Goal: Communication & Community: Answer question/provide support

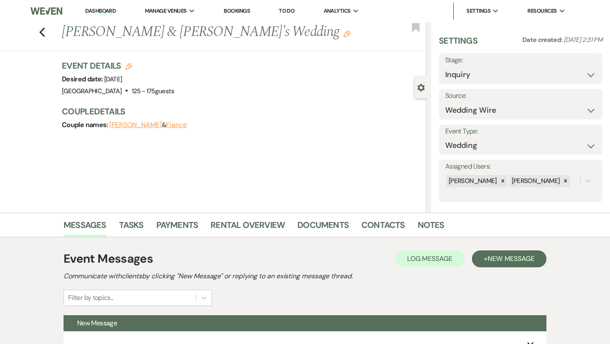
select select "3"
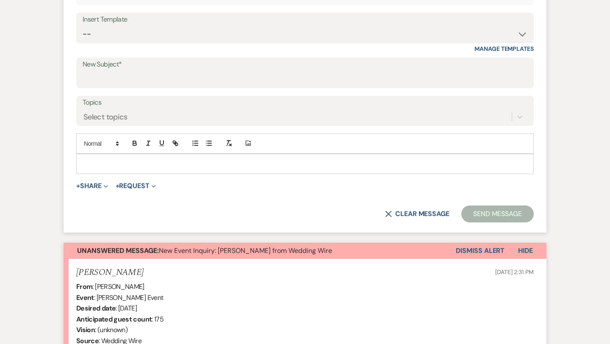
scroll to position [384, 0]
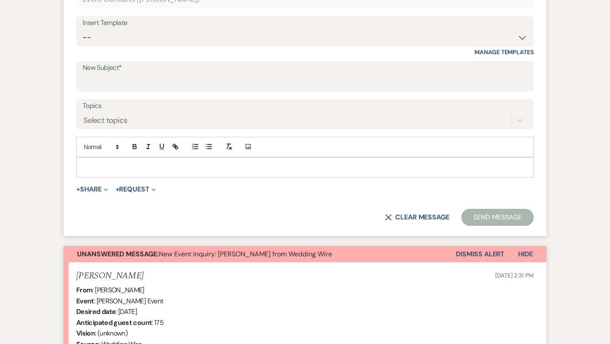
click at [104, 164] on p at bounding box center [305, 167] width 444 height 9
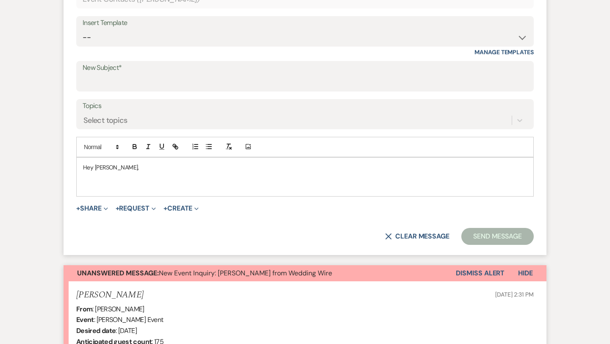
scroll to position [395, 0]
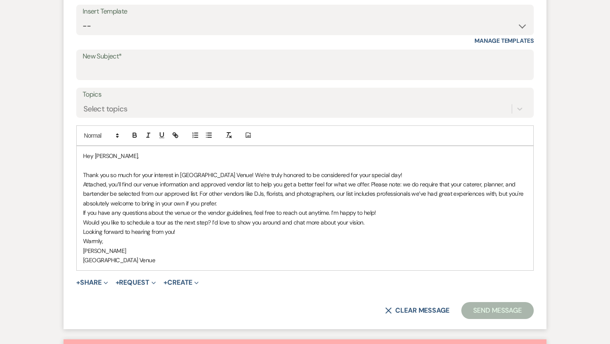
click at [388, 172] on p "Thank you so much for your interest in [GEOGRAPHIC_DATA] Venue! We’re truly hon…" at bounding box center [305, 174] width 444 height 9
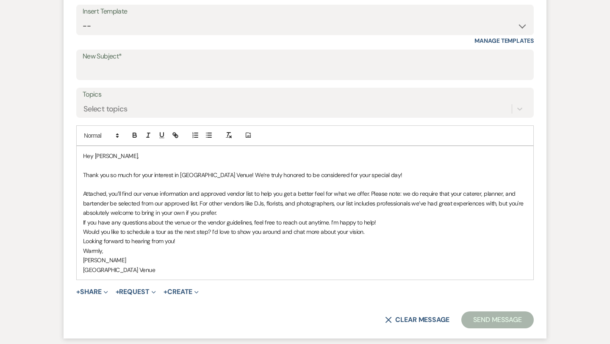
click at [226, 212] on p "Attached, you’ll find our venue information and approved vendor list to help yo…" at bounding box center [305, 203] width 444 height 28
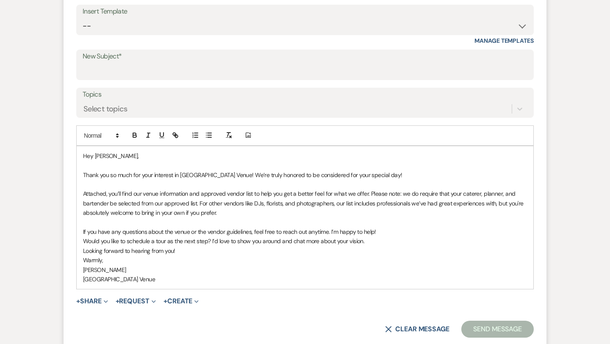
click at [374, 241] on p "Would you like to schedule a tour as the next step? I’d love to show you around…" at bounding box center [305, 240] width 444 height 9
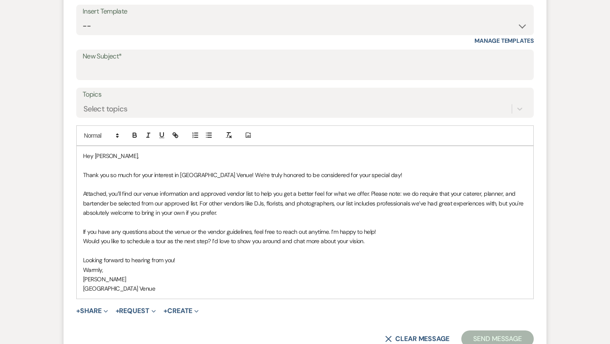
click at [387, 233] on p "If you have any questions about the venue or the vendor guidelines, feel free t…" at bounding box center [305, 231] width 444 height 9
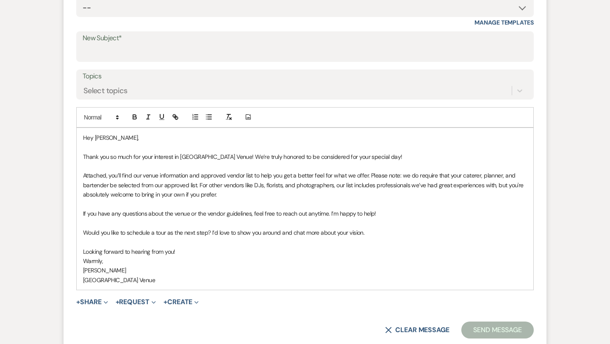
scroll to position [415, 0]
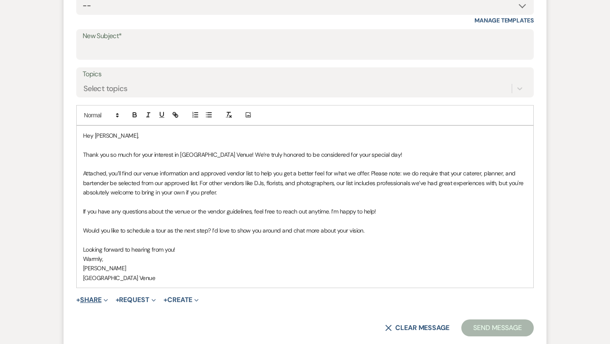
click at [91, 298] on button "+ Share Expand" at bounding box center [92, 299] width 32 height 7
click at [185, 252] on p "Looking forward to hearing from you!" at bounding box center [305, 249] width 444 height 9
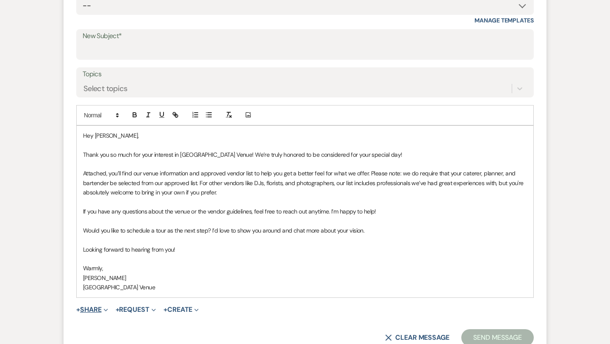
click at [96, 312] on button "+ Share Expand" at bounding box center [92, 309] width 32 height 7
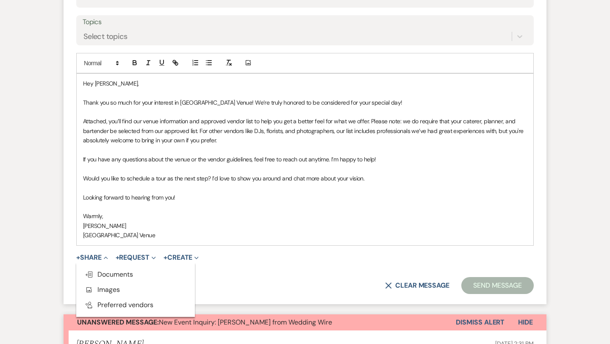
scroll to position [468, 0]
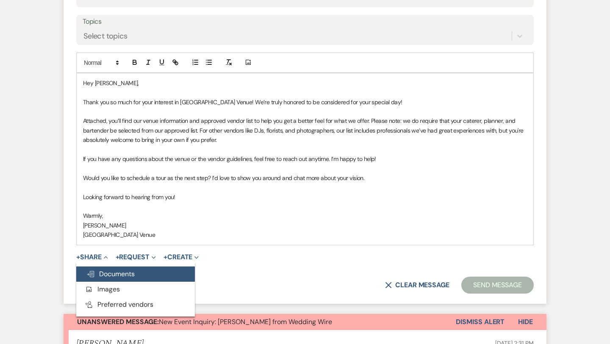
click at [111, 273] on span "Doc Upload Documents" at bounding box center [110, 273] width 48 height 9
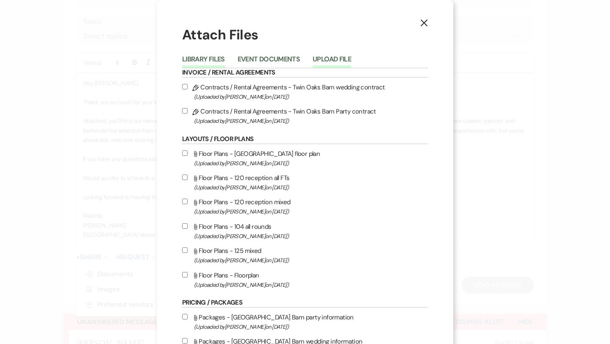
click at [329, 56] on button "Upload File" at bounding box center [332, 62] width 39 height 12
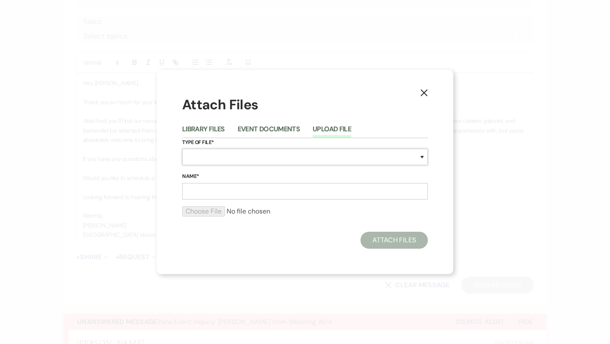
click at [228, 155] on select "Special Event Insurance Vendor Certificate of Insurance Contracts / Rental Agre…" at bounding box center [305, 157] width 246 height 17
click at [297, 155] on select "Special Event Insurance Vendor Certificate of Insurance Contracts / Rental Agre…" at bounding box center [305, 157] width 246 height 17
select select "8"
click at [272, 194] on input "Name*" at bounding box center [305, 191] width 246 height 17
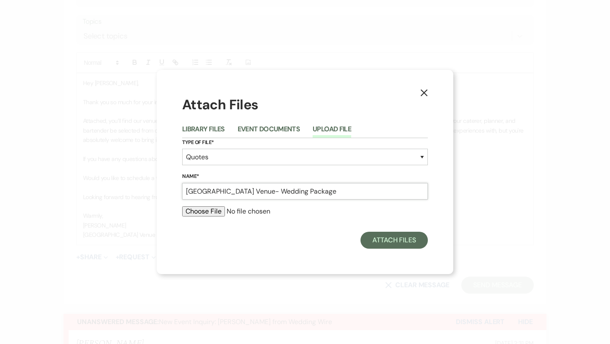
type input "[GEOGRAPHIC_DATA] Venue- Wedding Package"
click at [210, 211] on input "file" at bounding box center [305, 211] width 246 height 10
type input "C:\fakepath\TOV-Wedding Package.pdf"
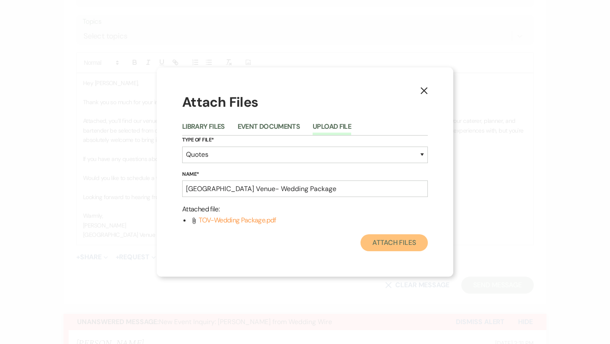
click at [386, 245] on button "Attach Files" at bounding box center [393, 242] width 67 height 17
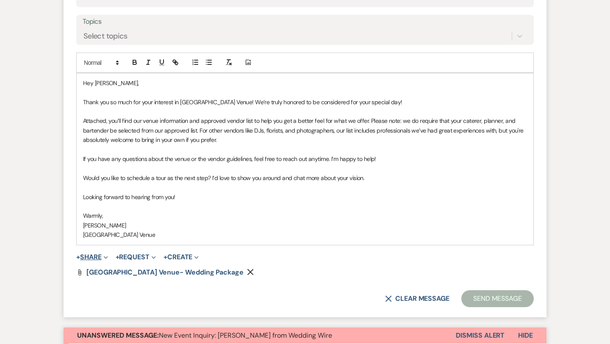
click at [94, 258] on button "+ Share Expand" at bounding box center [92, 257] width 32 height 7
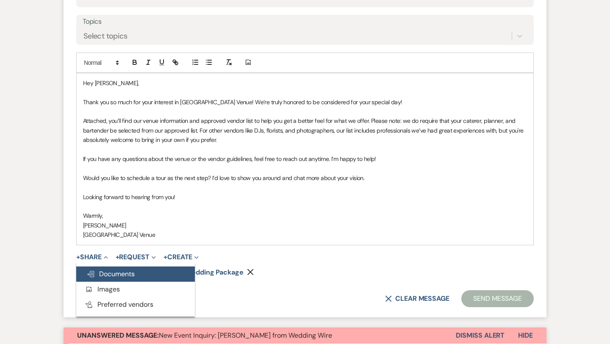
click at [106, 277] on span "Doc Upload Documents" at bounding box center [110, 273] width 48 height 9
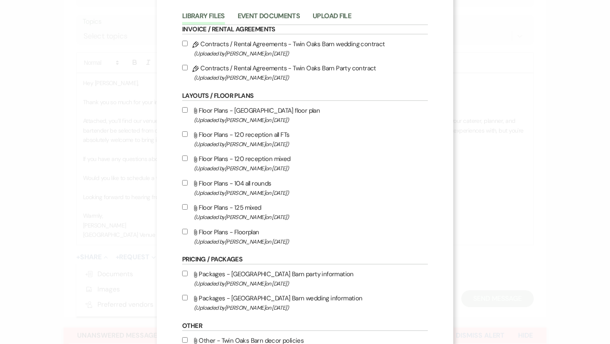
scroll to position [44, 0]
click at [327, 14] on button "Upload File" at bounding box center [332, 18] width 39 height 12
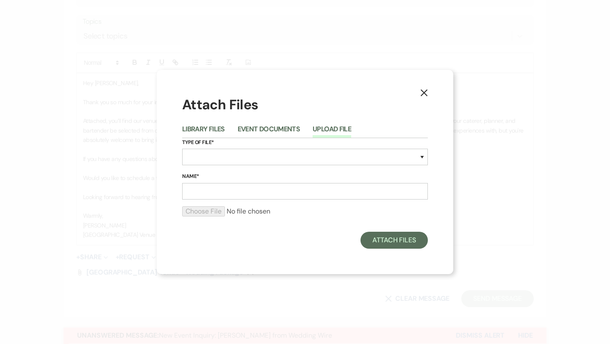
scroll to position [0, 0]
click at [235, 149] on select "Special Event Insurance Vendor Certificate of Insurance Contracts / Rental Agre…" at bounding box center [305, 157] width 246 height 17
select select "47"
click at [246, 197] on input "Name*" at bounding box center [305, 191] width 246 height 17
type input "[GEOGRAPHIC_DATA] Venue- Vendor List"
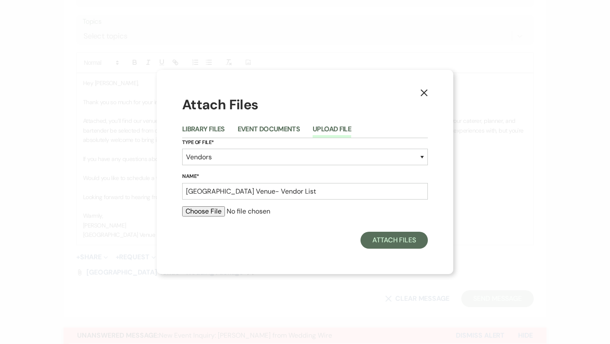
click at [208, 210] on input "file" at bounding box center [305, 211] width 246 height 10
type input "C:\fakepath\TOV-Wedding Vendor List.pdf"
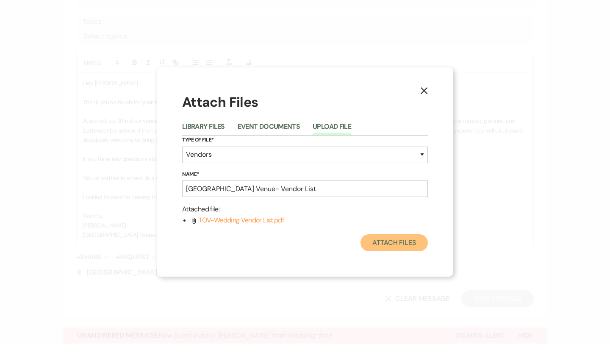
click at [382, 243] on button "Attach Files" at bounding box center [393, 242] width 67 height 17
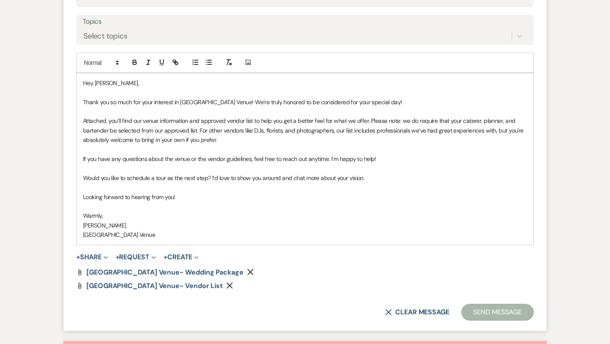
click at [227, 139] on p "Attached, you’ll find our venue information and approved vendor list to help yo…" at bounding box center [305, 130] width 444 height 28
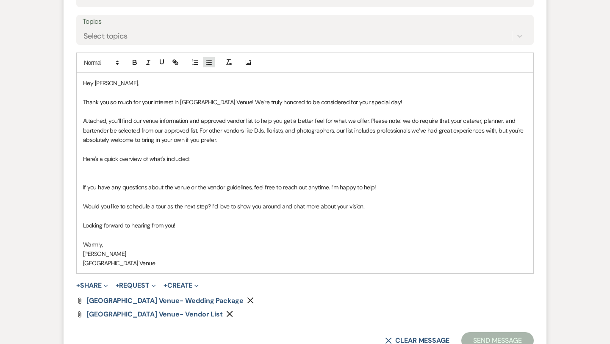
click at [207, 63] on icon "button" at bounding box center [209, 62] width 8 height 8
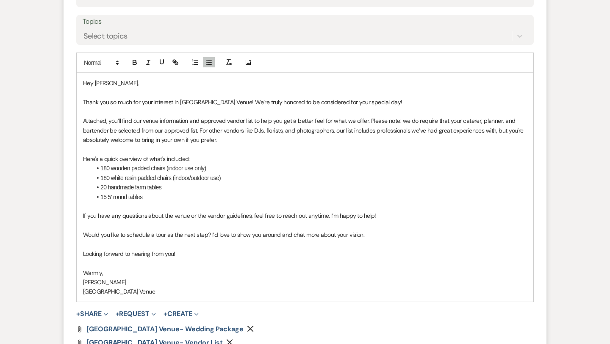
click at [107, 196] on li "15 5' round tables" at bounding box center [308, 196] width 435 height 9
click at [170, 197] on li "15 standard 5' round tables" at bounding box center [308, 196] width 435 height 9
click at [175, 187] on li "20 handmade farm tables" at bounding box center [308, 187] width 435 height 9
click at [183, 195] on li "15 standard 5' round tables (" at bounding box center [308, 196] width 435 height 9
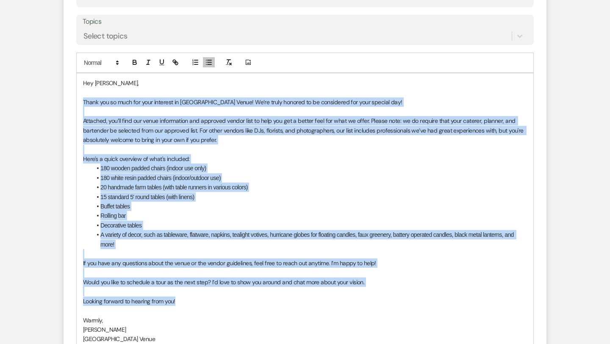
drag, startPoint x: 183, startPoint y: 299, endPoint x: 82, endPoint y: 101, distance: 222.5
click at [82, 101] on div "Hey [PERSON_NAME], Thank you so much for your interest in [GEOGRAPHIC_DATA] Ven…" at bounding box center [305, 211] width 457 height 276
copy div "Lorem ips do sita con adip elitsedd ei Temp Inci Utlab! Et’do magna aliquae ad …"
click at [172, 221] on li "Decorative tables" at bounding box center [308, 225] width 435 height 9
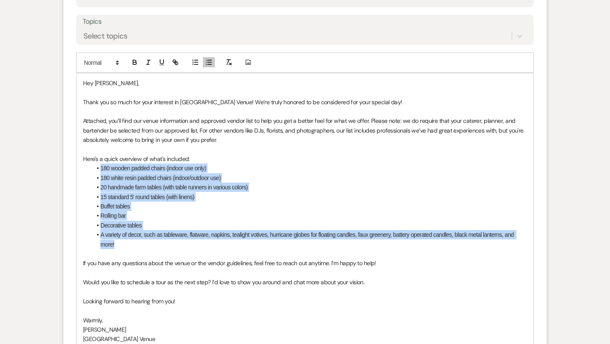
drag, startPoint x: 128, startPoint y: 241, endPoint x: 101, endPoint y: 168, distance: 78.0
click at [101, 168] on ul "180 wooden padded chairs (indoor use only) 180 white resin padded chairs (indoo…" at bounding box center [308, 206] width 435 height 86
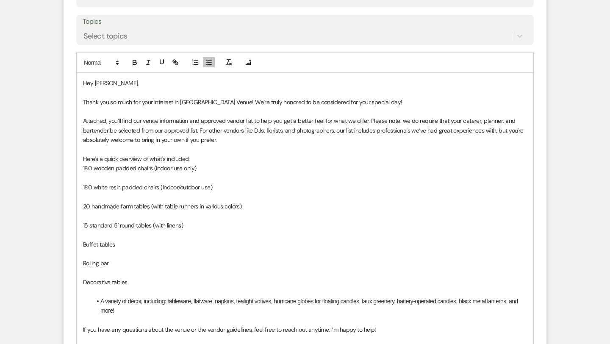
click at [83, 168] on p "180 wooden padded chairs (indoor use only)" at bounding box center [305, 167] width 444 height 9
click at [212, 64] on icon "button" at bounding box center [209, 62] width 8 height 8
click at [83, 187] on p "180 white resin padded chairs (indoor/outdoor use)" at bounding box center [305, 187] width 444 height 9
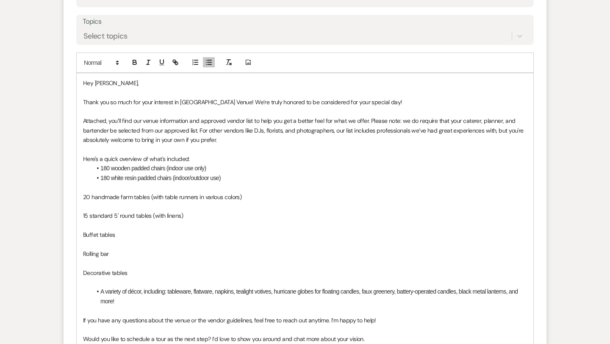
click at [84, 196] on p "20 handmade farm tables (with table runners in various colors)" at bounding box center [305, 196] width 444 height 9
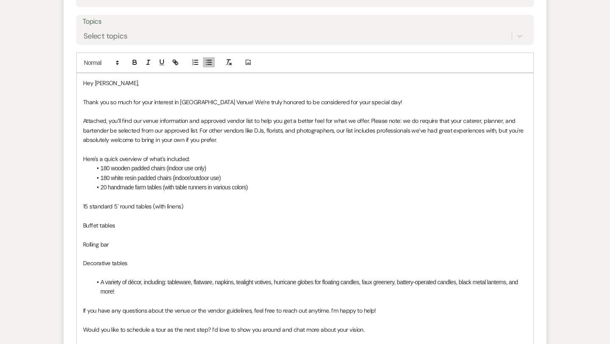
click at [83, 208] on p "15 standard 5' round tables (with linens)" at bounding box center [305, 206] width 444 height 9
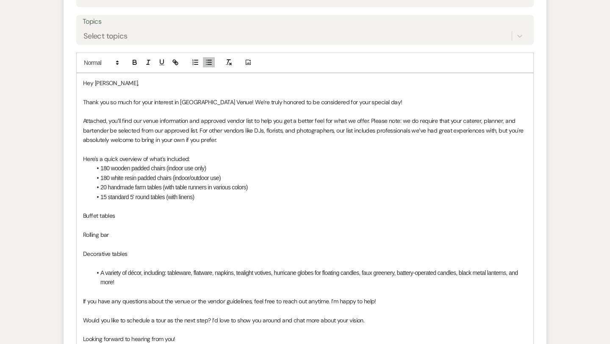
click at [83, 215] on p "Buffet tables" at bounding box center [305, 215] width 444 height 9
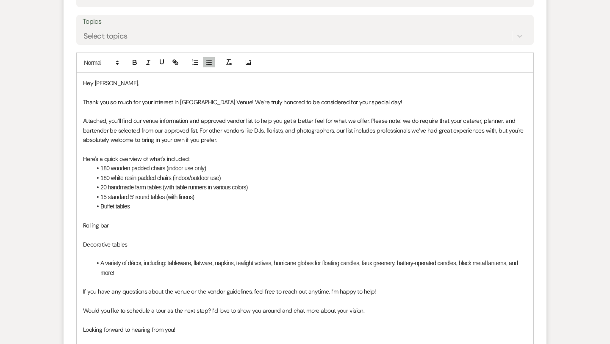
click at [82, 226] on div "Hey [PERSON_NAME], Thank you so much for your interest in [GEOGRAPHIC_DATA] Ven…" at bounding box center [305, 225] width 457 height 304
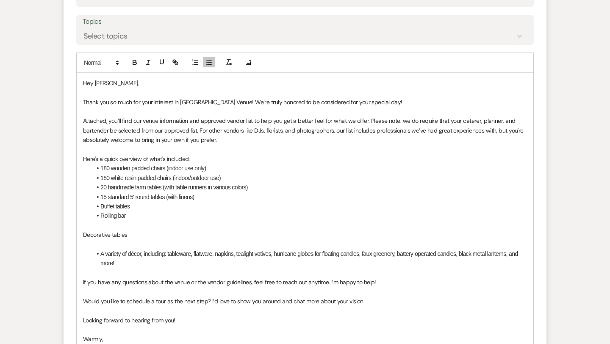
click at [83, 236] on p "Decorative tables" at bounding box center [305, 234] width 444 height 9
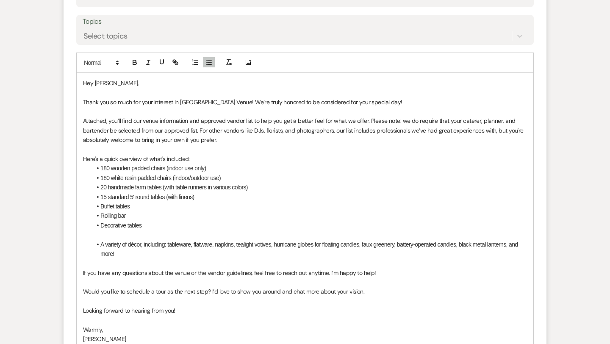
click at [98, 235] on p at bounding box center [305, 234] width 444 height 9
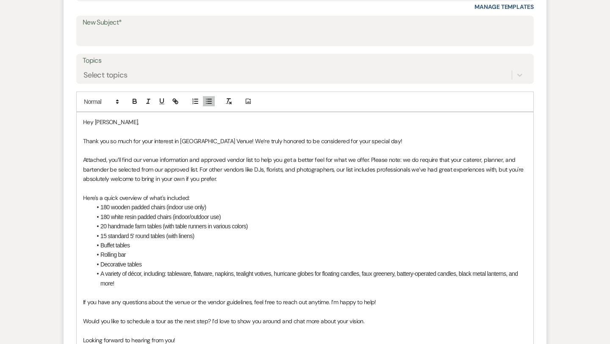
scroll to position [428, 0]
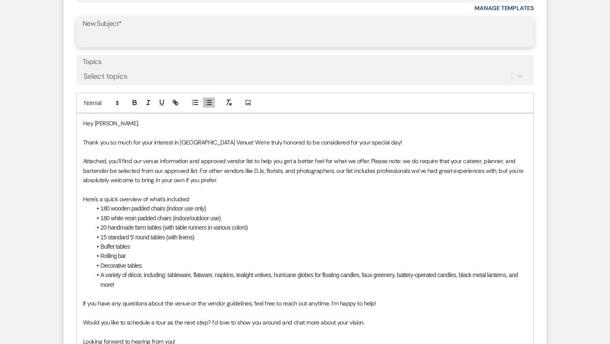
click at [122, 33] on input "New Subject*" at bounding box center [305, 38] width 445 height 17
paste input "Thank You for Inquiring About Twin Oaks Venue!"
type input "Thank You for Inquiring About Twin Oaks Venue!"
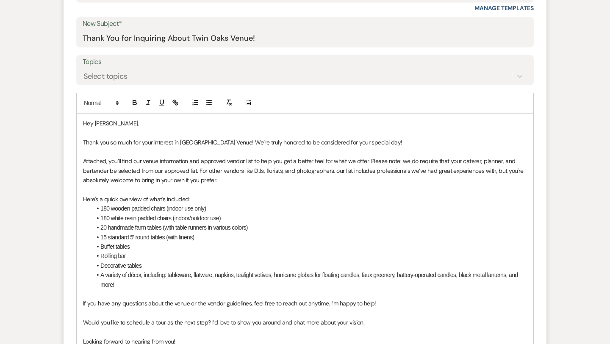
click at [246, 217] on li "180 white resin padded chairs (indoor/outdoor use)" at bounding box center [308, 217] width 435 height 9
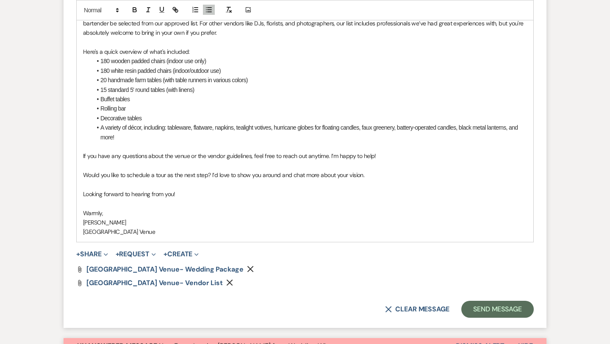
scroll to position [576, 0]
click at [373, 174] on p "Would you like to schedule a tour as the next step? I’d love to show you around…" at bounding box center [305, 173] width 444 height 9
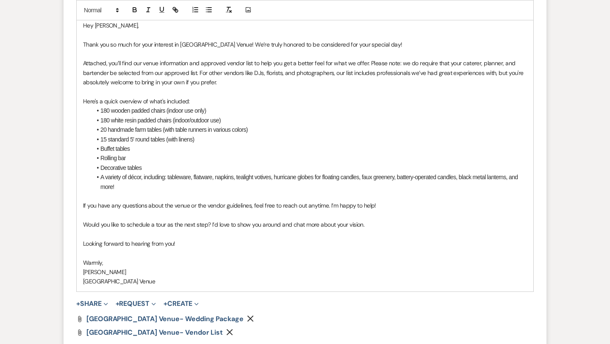
scroll to position [527, 0]
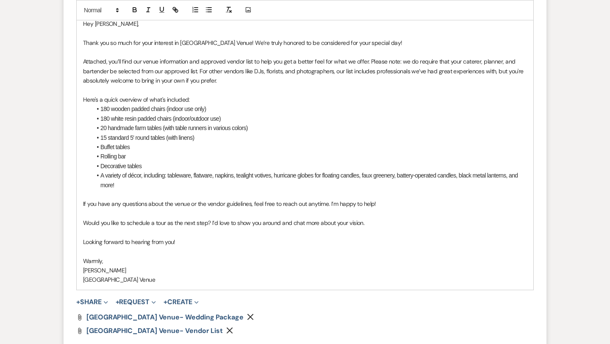
click at [382, 42] on p "Thank you so much for your interest in [GEOGRAPHIC_DATA] Venue! We’re truly hon…" at bounding box center [305, 42] width 444 height 9
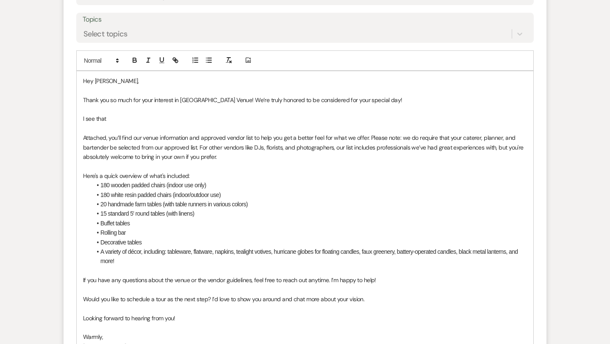
scroll to position [472, 0]
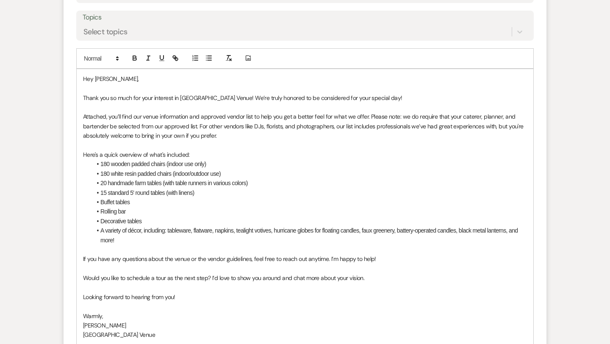
click at [370, 117] on p "Attached, you’ll find our venue information and approved vendor list to help yo…" at bounding box center [305, 126] width 444 height 28
click at [224, 136] on p "Attached, you’ll find our venue information and approved vendor list to help yo…" at bounding box center [305, 126] width 444 height 28
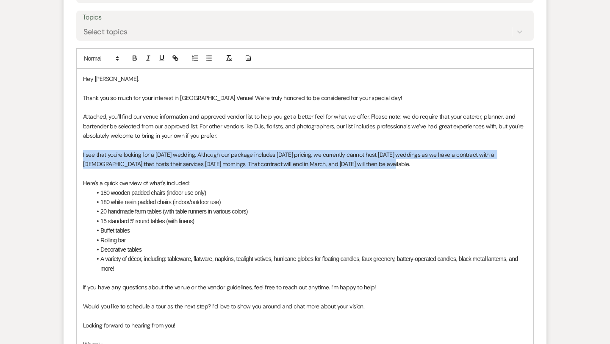
drag, startPoint x: 371, startPoint y: 165, endPoint x: 75, endPoint y: 155, distance: 295.7
click at [75, 155] on form "New Message X Draft Recipients* Event Contacts ( [PERSON_NAME] ) Insert Templat…" at bounding box center [305, 159] width 483 height 600
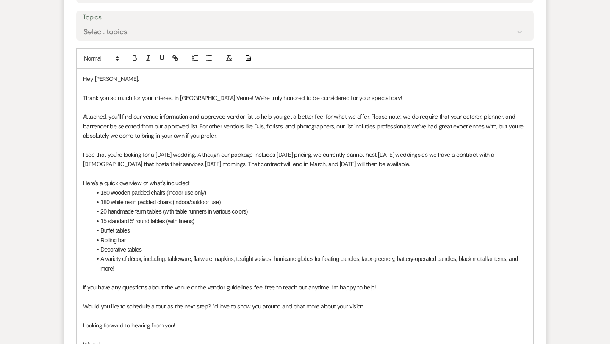
click at [166, 163] on p "I see that you're looking for a [DATE] wedding. Although our package includes […" at bounding box center [305, 159] width 444 height 19
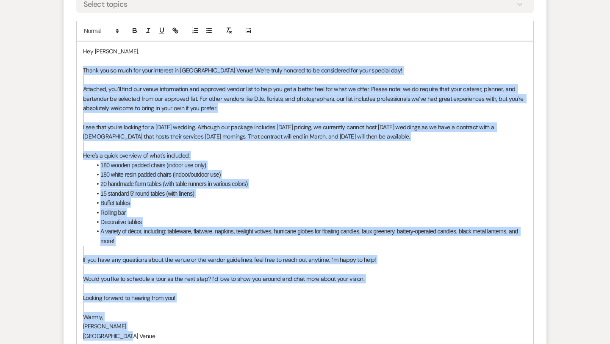
scroll to position [524, 0]
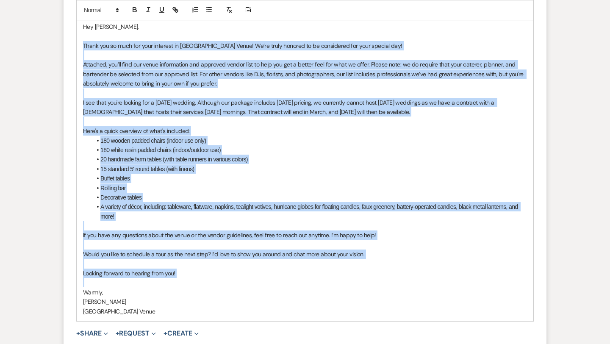
drag, startPoint x: 83, startPoint y: 94, endPoint x: 182, endPoint y: 280, distance: 210.7
click at [182, 280] on div "Hey [PERSON_NAME], Thank you so much for your interest in [GEOGRAPHIC_DATA] Ven…" at bounding box center [305, 169] width 457 height 304
copy div "Lorem ips do sita con adip elitsedd ei Temp Inci Utlab! Et’do magna aliquae ad …"
click at [211, 109] on p "I see that you're looking for a [DATE] wedding. Although our package includes […" at bounding box center [305, 107] width 444 height 19
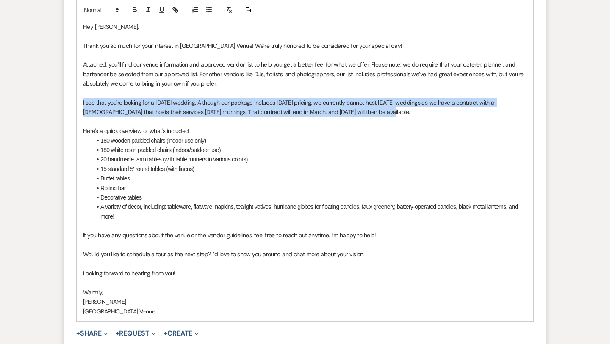
drag, startPoint x: 372, startPoint y: 111, endPoint x: 80, endPoint y: 102, distance: 292.8
click at [80, 102] on div "Hey [PERSON_NAME], Thank you so much for your interest in [GEOGRAPHIC_DATA] Ven…" at bounding box center [305, 169] width 457 height 304
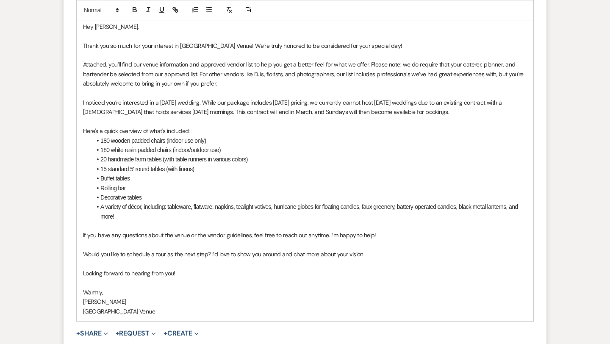
click at [424, 102] on p "I noticed you’re interested in a [DATE] wedding. While our package includes [DA…" at bounding box center [305, 107] width 444 height 19
drag, startPoint x: 378, startPoint y: 102, endPoint x: 367, endPoint y: 102, distance: 11.0
click at [367, 102] on p "I noticed you’re interested in a [DATE] wedding. While our package includes [DA…" at bounding box center [305, 107] width 444 height 19
click at [434, 112] on p "I noticed you’re interested in a [DATE] wedding. While our package includes [DA…" at bounding box center [305, 107] width 444 height 19
click at [282, 112] on p "I noticed you’re interested in a [DATE] wedding. While our package includes [DA…" at bounding box center [305, 107] width 444 height 19
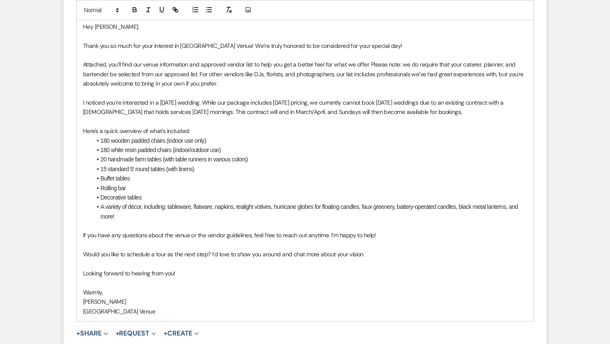
click at [434, 113] on p "I noticed you’re interested in a [DATE] wedding. While our package includes [DA…" at bounding box center [305, 107] width 444 height 19
click at [295, 110] on p "I noticed you’re interested in a [DATE] wedding. While our package includes [DA…" at bounding box center [305, 107] width 444 height 19
click at [328, 141] on li "180 wooden padded chairs (indoor use only)" at bounding box center [308, 140] width 435 height 9
drag, startPoint x: 316, startPoint y: 112, endPoint x: 259, endPoint y: 115, distance: 57.2
click at [259, 115] on p "I noticed you’re interested in a [DATE] wedding. While our package includes [DA…" at bounding box center [305, 107] width 444 height 19
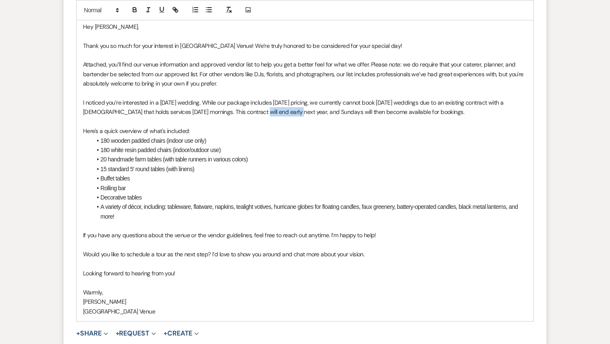
drag, startPoint x: 296, startPoint y: 112, endPoint x: 260, endPoint y: 110, distance: 36.1
click at [260, 110] on p "I noticed you’re interested in a [DATE] wedding. While our package includes [DA…" at bounding box center [305, 107] width 444 height 19
click at [259, 139] on li "180 wooden padded chairs (indoor use only)" at bounding box center [308, 140] width 435 height 9
click at [457, 113] on p "I noticed you’re interested in a [DATE] wedding. While our package includes [DA…" at bounding box center [305, 107] width 444 height 19
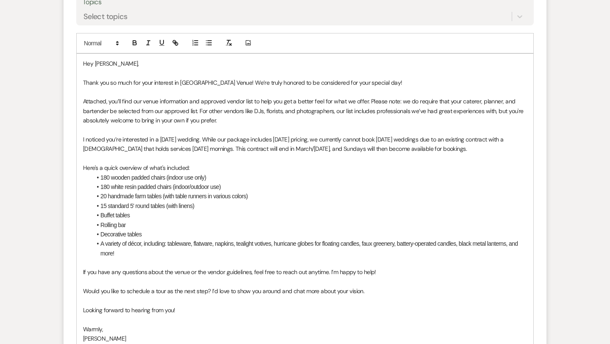
scroll to position [487, 0]
drag, startPoint x: 329, startPoint y: 149, endPoint x: 206, endPoint y: 145, distance: 122.9
click at [206, 145] on p "I noticed you’re interested in a [DATE] wedding. While our package includes [DA…" at bounding box center [305, 144] width 444 height 19
click at [396, 151] on p "I noticed you’re interested in a [DATE] wedding. While our package includes [DA…" at bounding box center [305, 144] width 444 height 19
click at [366, 150] on p "I noticed you’re interested in a [DATE] wedding. While our package includes [DA…" at bounding box center [305, 144] width 444 height 19
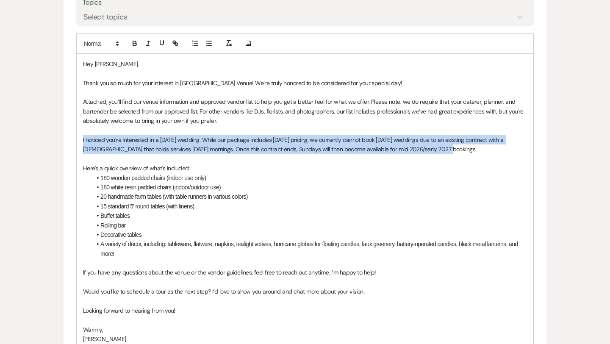
drag, startPoint x: 448, startPoint y: 150, endPoint x: 41, endPoint y: 139, distance: 407.6
copy p "I noticed you’re interested in a [DATE] wedding. While our package includes [DA…"
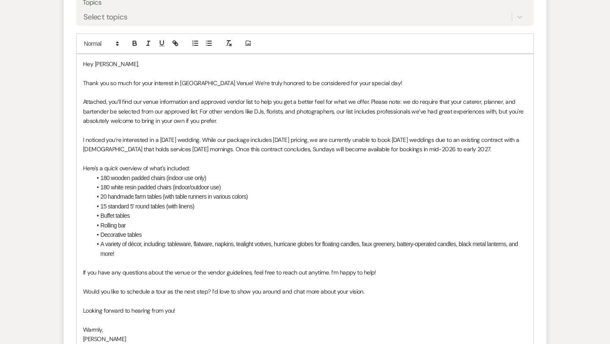
click at [444, 150] on p "I noticed you’re interested in a [DATE] wedding. While our package includes [DA…" at bounding box center [305, 144] width 444 height 19
click at [302, 178] on li "180 wooden padded chairs (indoor use only)" at bounding box center [308, 177] width 435 height 9
click at [441, 141] on p "I noticed you’re interested in a [DATE] wedding. While our package includes [DA…" at bounding box center [305, 144] width 444 height 19
click at [465, 148] on p "I noticed you’re interested in a [DATE] wedding. While our package includes [DA…" at bounding box center [305, 144] width 444 height 19
click at [311, 167] on p "Here's a quick overview of what's included:" at bounding box center [305, 167] width 444 height 9
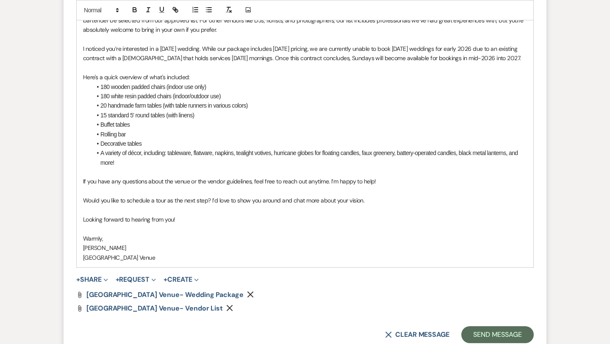
scroll to position [579, 0]
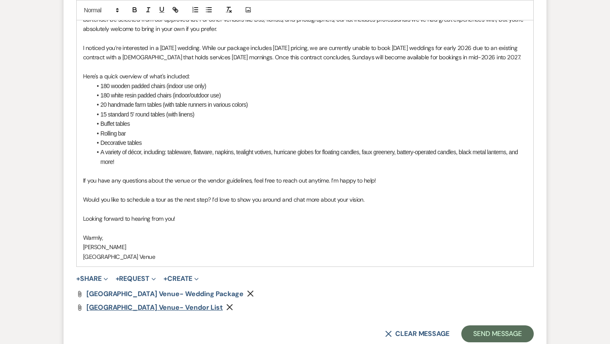
click at [147, 308] on span "[GEOGRAPHIC_DATA] Venue- Vendor List" at bounding box center [154, 307] width 136 height 9
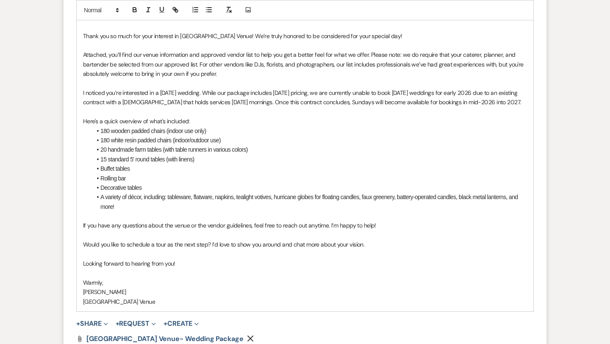
scroll to position [519, 0]
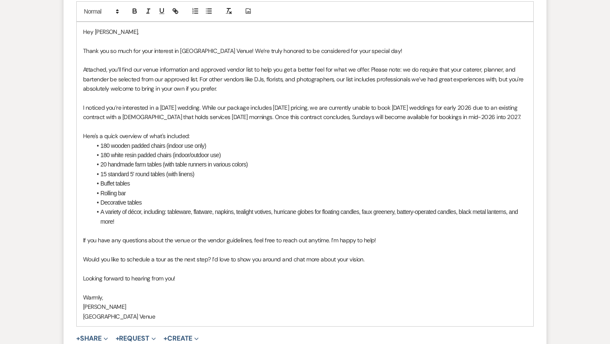
click at [379, 238] on p "If you have any questions about the venue or the vendor guidelines, feel free t…" at bounding box center [305, 239] width 444 height 9
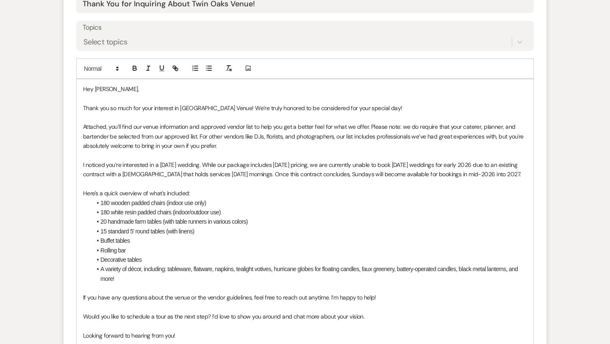
scroll to position [470, 0]
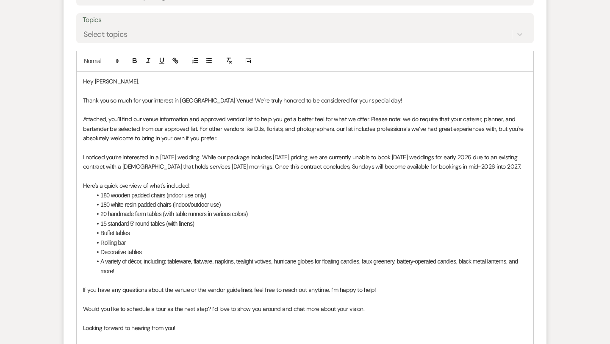
click at [499, 163] on p "I noticed you’re interested in a [DATE] wedding. While our package includes [DA…" at bounding box center [305, 161] width 444 height 19
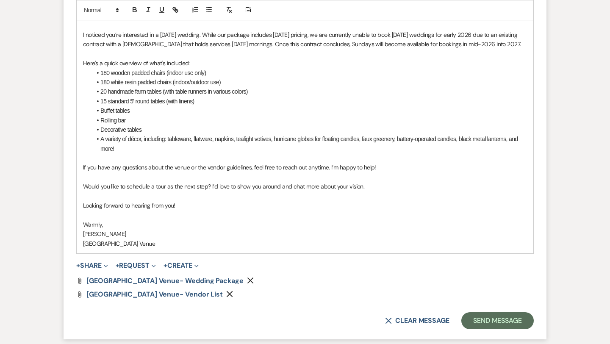
scroll to position [596, 0]
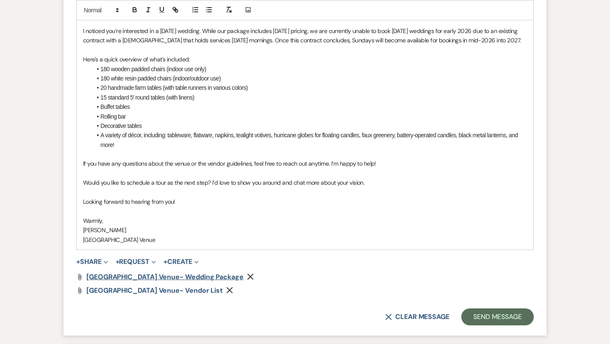
click at [160, 277] on span "[GEOGRAPHIC_DATA] Venue- Wedding Package" at bounding box center [164, 276] width 157 height 9
click at [370, 180] on p "Would you like to schedule a tour as the next step? I’d love to show you around…" at bounding box center [305, 182] width 444 height 9
click at [102, 69] on li "180 wooden padded chairs (indoor use only)" at bounding box center [308, 68] width 435 height 9
click at [100, 69] on li "180 wooden padded chairs (indoor use only)" at bounding box center [308, 68] width 435 height 9
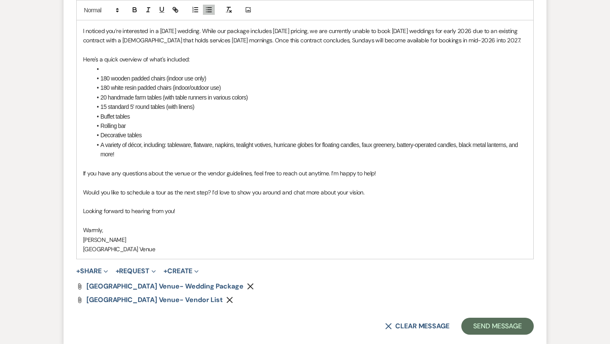
click at [115, 68] on li at bounding box center [308, 68] width 435 height 9
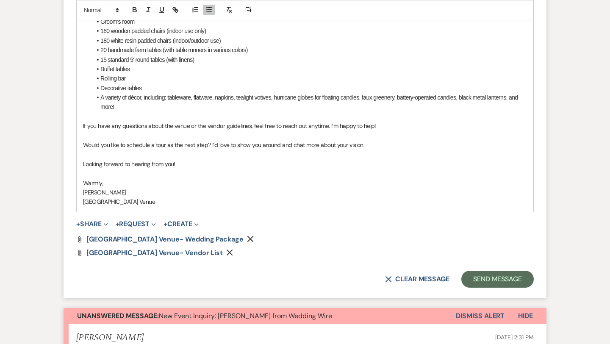
scroll to position [654, 0]
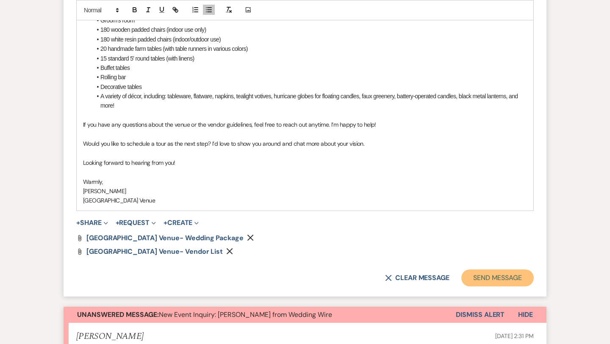
click at [479, 277] on button "Send Message" at bounding box center [497, 277] width 72 height 17
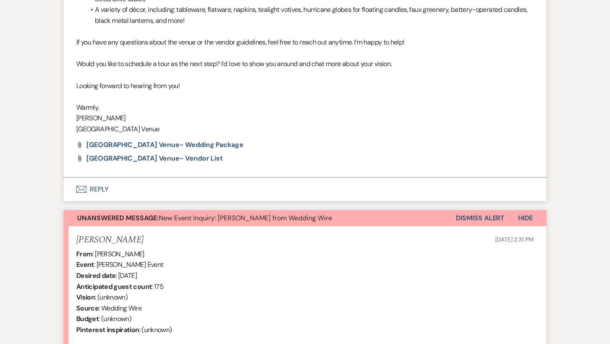
scroll to position [596, 0]
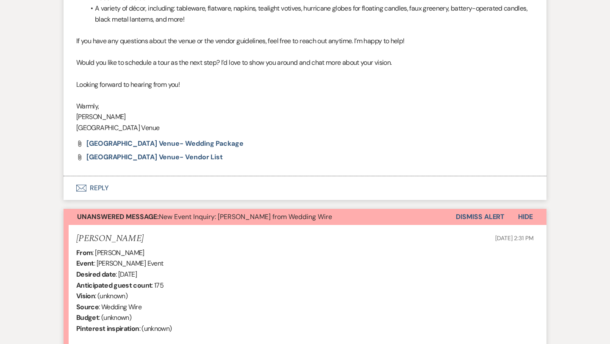
click at [489, 216] on button "Dismiss Alert" at bounding box center [480, 217] width 49 height 16
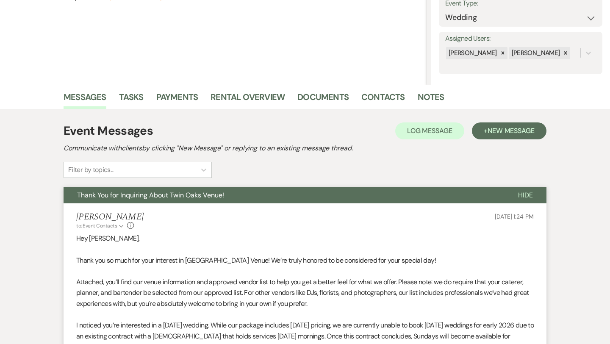
scroll to position [0, 0]
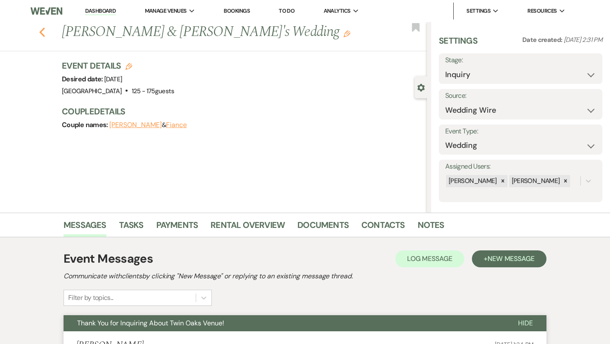
click at [41, 29] on icon "Previous" at bounding box center [42, 32] width 6 height 10
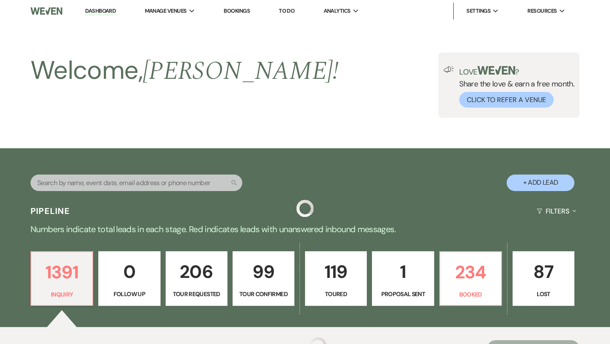
scroll to position [213, 0]
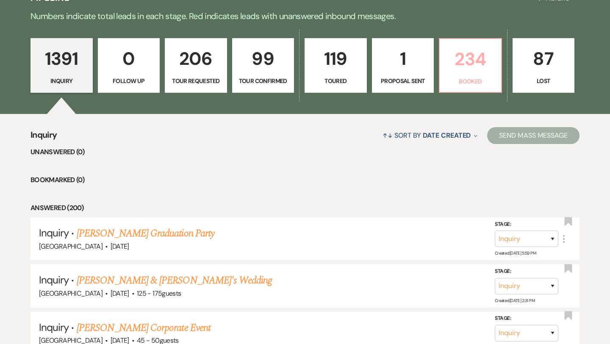
click at [457, 61] on p "234" at bounding box center [470, 59] width 51 height 28
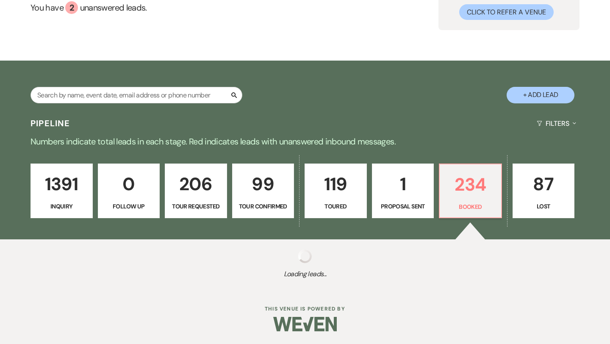
scroll to position [213, 0]
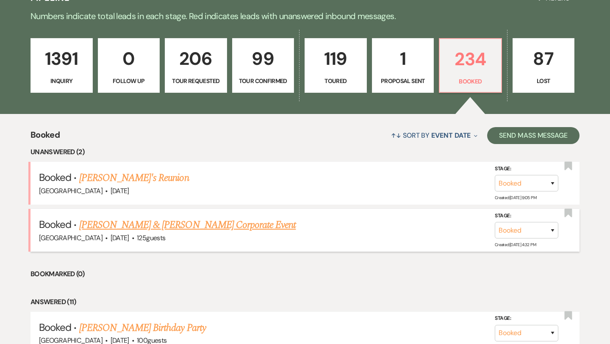
click at [169, 223] on link "[PERSON_NAME] & [PERSON_NAME] Corporate Event" at bounding box center [187, 224] width 217 height 15
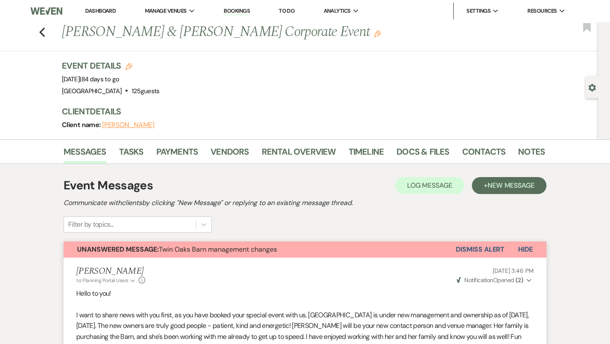
click at [479, 245] on button "Dismiss Alert" at bounding box center [480, 249] width 49 height 16
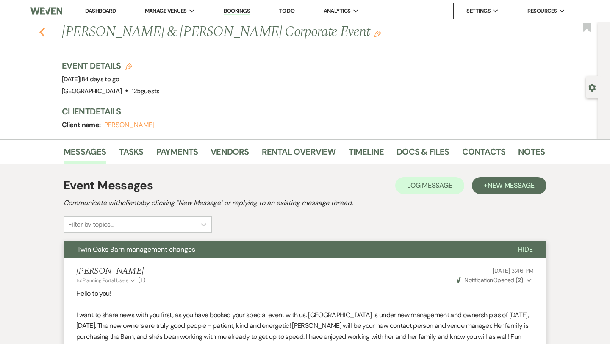
click at [41, 32] on use "button" at bounding box center [42, 32] width 6 height 9
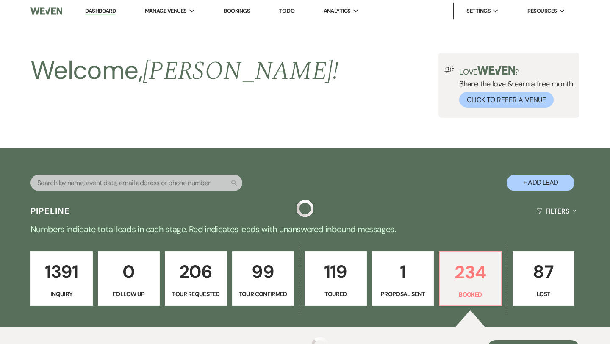
scroll to position [213, 0]
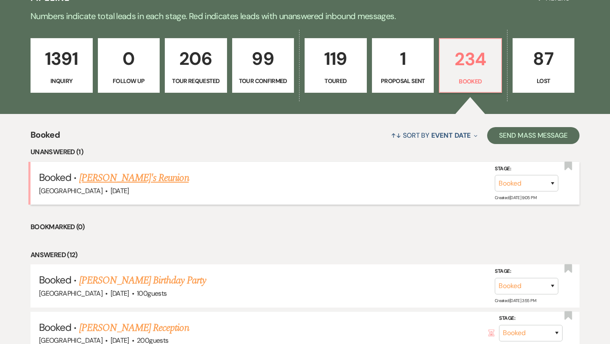
click at [131, 182] on link "[PERSON_NAME]'s Reunion" at bounding box center [134, 177] width 110 height 15
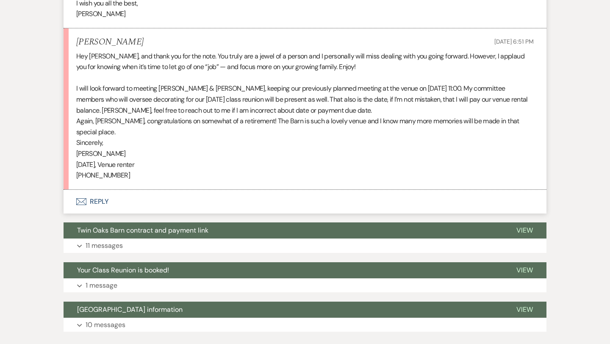
scroll to position [488, 0]
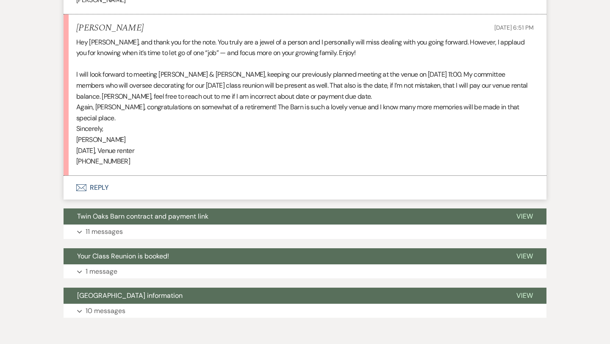
click at [102, 184] on button "Envelope Reply" at bounding box center [305, 188] width 483 height 24
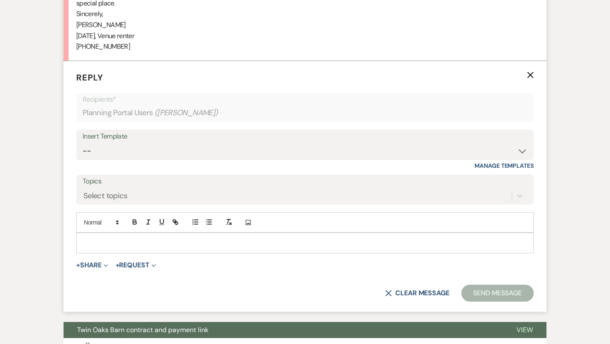
scroll to position [617, 0]
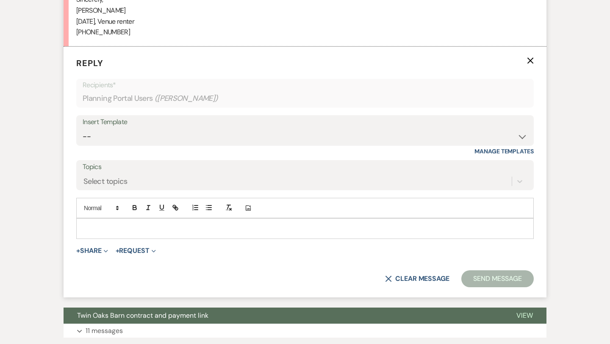
click at [102, 222] on div at bounding box center [305, 228] width 457 height 19
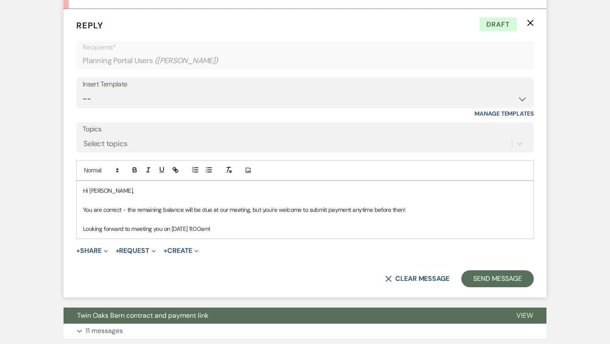
scroll to position [656, 0]
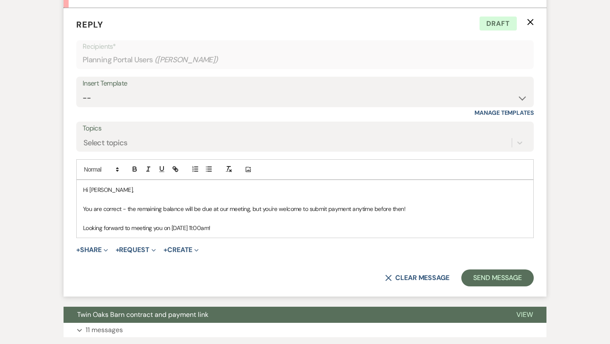
drag, startPoint x: 243, startPoint y: 227, endPoint x: 83, endPoint y: 207, distance: 161.3
click at [83, 207] on div "Hi [PERSON_NAME], You are correct - the remaining balance will be due at our me…" at bounding box center [305, 209] width 457 height 58
copy div "You are correct - the remaining balance will be due at our meeting, but you're …"
click at [246, 225] on p "Looking forward to meeting you on [DATE] 11:00am!" at bounding box center [305, 227] width 444 height 9
drag, startPoint x: 244, startPoint y: 225, endPoint x: 127, endPoint y: 209, distance: 118.5
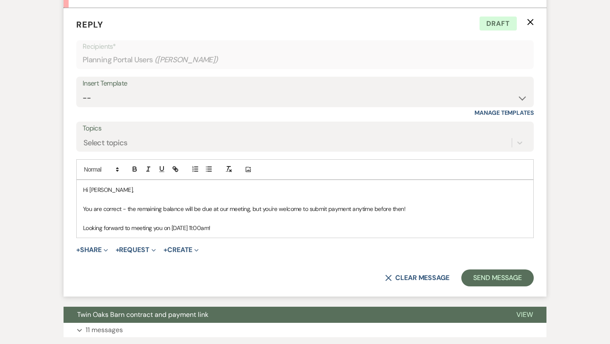
click at [127, 209] on div "Hi [PERSON_NAME], You are correct - the remaining balance will be due at our me…" at bounding box center [305, 209] width 457 height 58
drag, startPoint x: 403, startPoint y: 209, endPoint x: 352, endPoint y: 209, distance: 50.8
click at [352, 209] on p "You are correct - the remaining balance will be due at our meeting, but you’re …" at bounding box center [305, 208] width 444 height 9
click at [277, 224] on p "I’m looking forward to meeting you on [DATE] 11:00 AM!" at bounding box center [305, 227] width 444 height 9
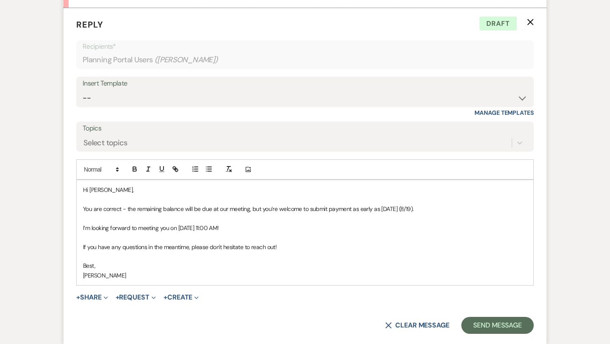
click at [282, 246] on p "If you have any questions in the meantime, please don't hesitate to reach out!" at bounding box center [305, 246] width 444 height 9
click at [209, 263] on p "Best," at bounding box center [305, 265] width 444 height 9
click at [491, 324] on button "Send Message" at bounding box center [497, 325] width 72 height 17
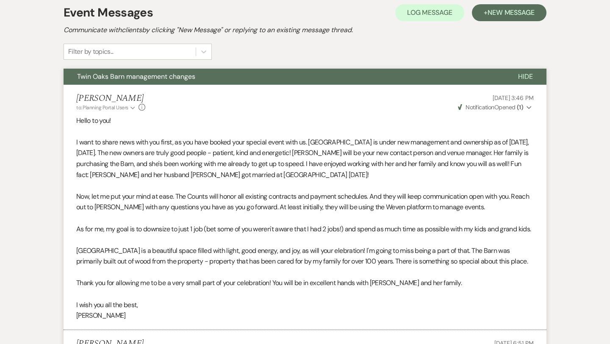
scroll to position [0, 0]
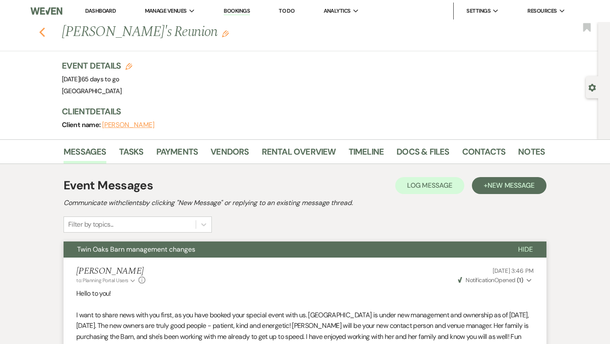
click at [44, 28] on use "button" at bounding box center [42, 32] width 6 height 9
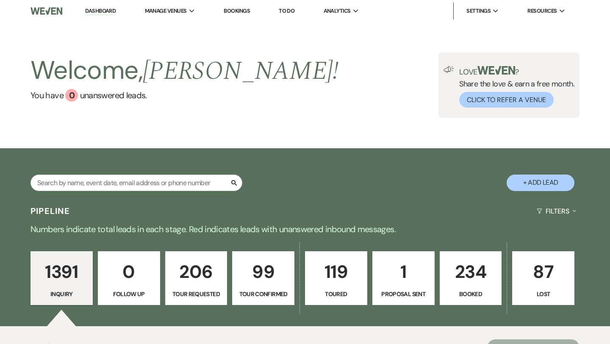
click at [484, 277] on p "234" at bounding box center [470, 271] width 51 height 28
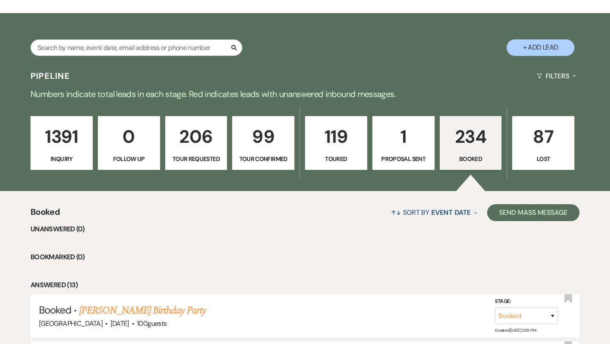
scroll to position [88, 0]
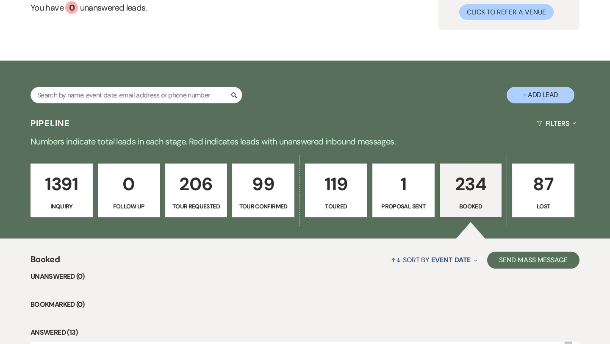
click at [69, 183] on p "1391" at bounding box center [61, 184] width 51 height 28
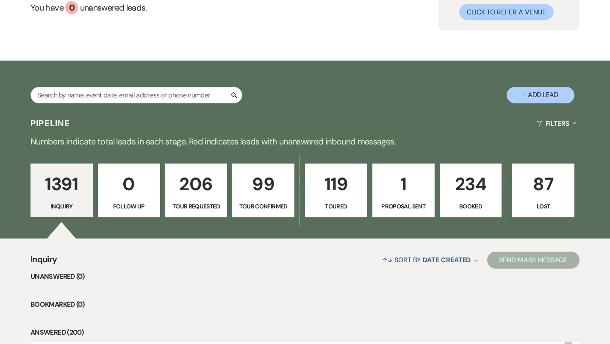
click at [75, 196] on p "1391" at bounding box center [61, 184] width 51 height 28
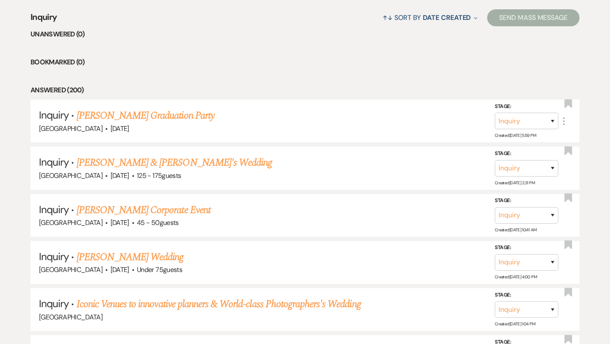
scroll to position [331, 0]
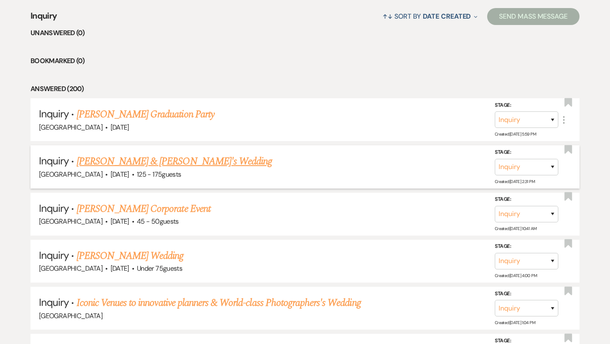
click at [125, 162] on link "[PERSON_NAME] & [PERSON_NAME]'s Wedding" at bounding box center [175, 161] width 196 height 15
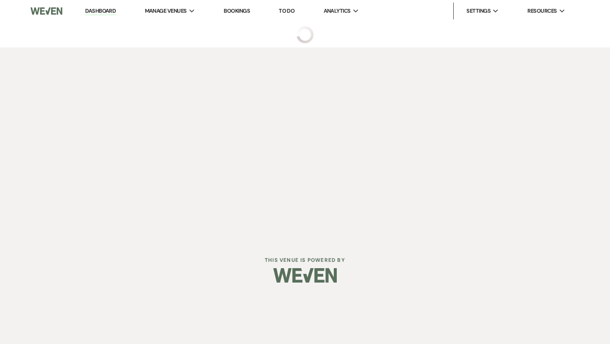
select select "3"
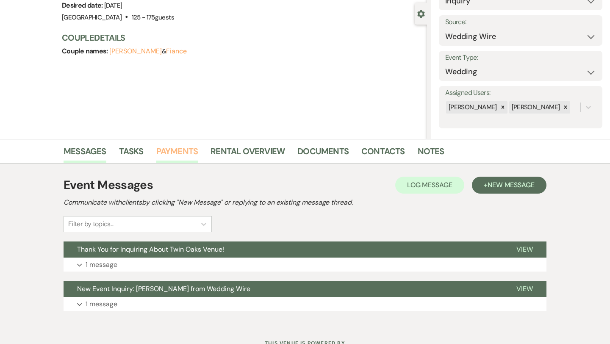
scroll to position [82, 0]
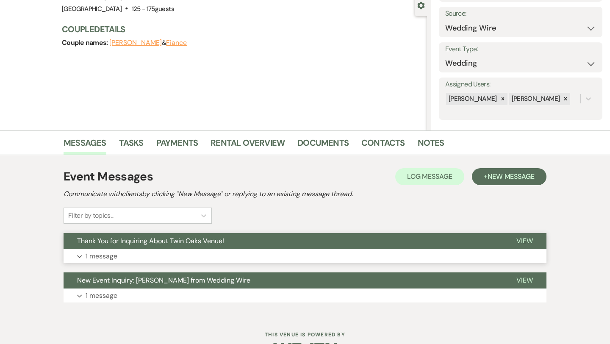
click at [125, 257] on button "Expand 1 message" at bounding box center [305, 256] width 483 height 14
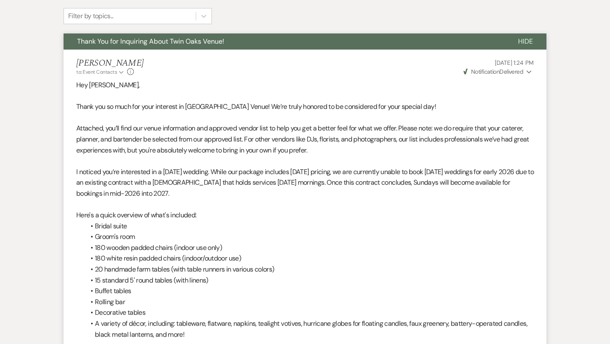
scroll to position [281, 0]
